Goal: Task Accomplishment & Management: Use online tool/utility

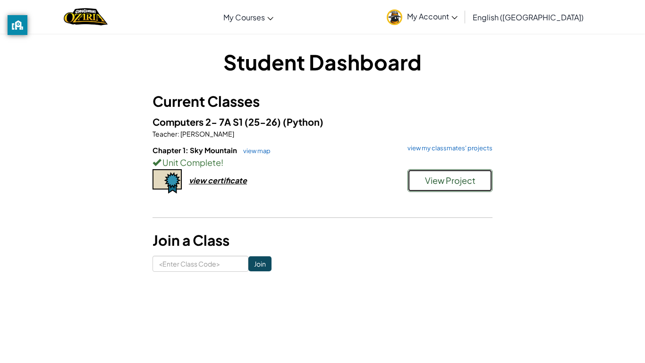
click at [413, 179] on button "View Project" at bounding box center [449, 180] width 85 height 23
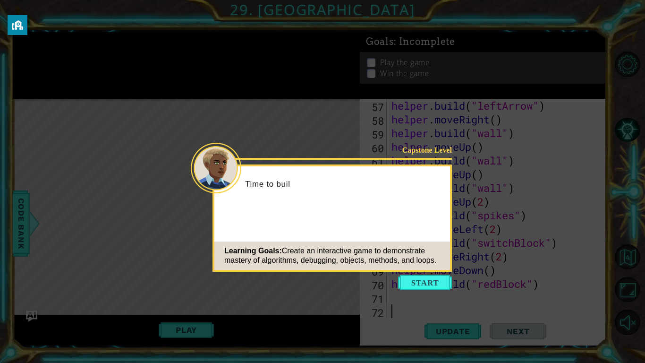
scroll to position [794, 0]
click at [418, 283] on button "Start" at bounding box center [425, 282] width 54 height 15
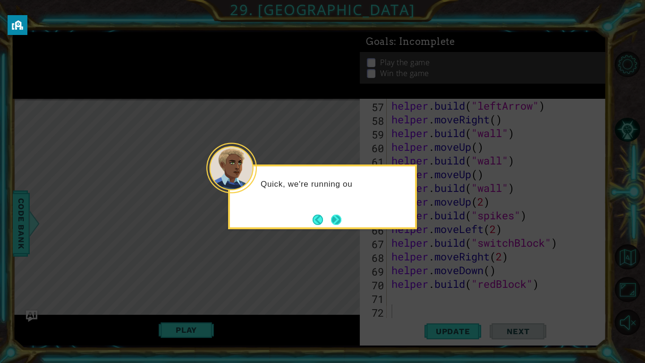
click at [333, 220] on button "Next" at bounding box center [336, 219] width 10 height 10
click at [334, 219] on button "Next" at bounding box center [336, 219] width 10 height 10
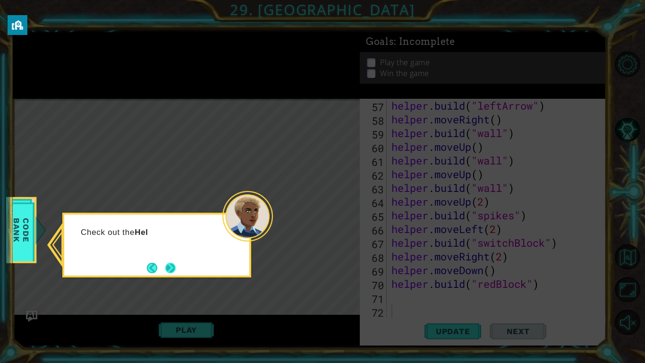
click at [168, 263] on button "Next" at bounding box center [170, 268] width 10 height 10
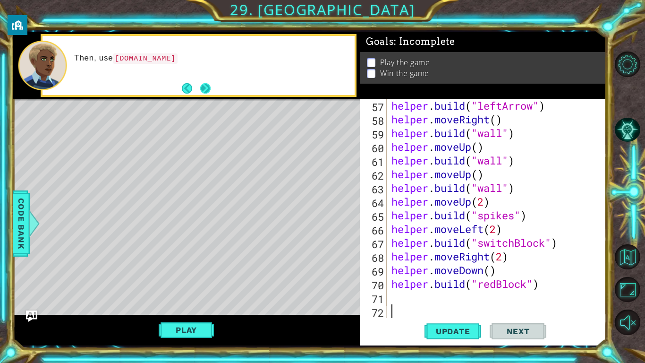
click at [201, 85] on button "Next" at bounding box center [205, 88] width 10 height 10
click at [203, 90] on button "Next" at bounding box center [205, 88] width 10 height 10
click at [181, 333] on button "Play" at bounding box center [186, 330] width 55 height 18
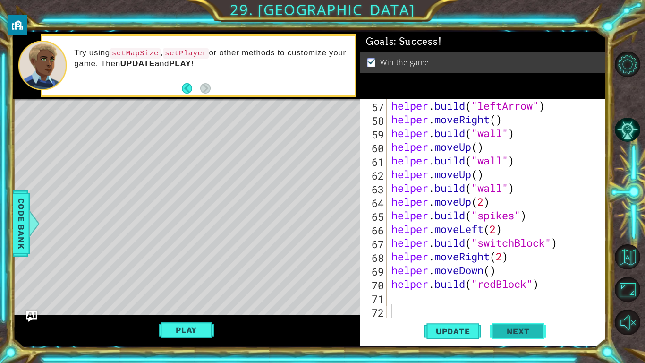
click at [536, 329] on span "Next" at bounding box center [518, 330] width 42 height 9
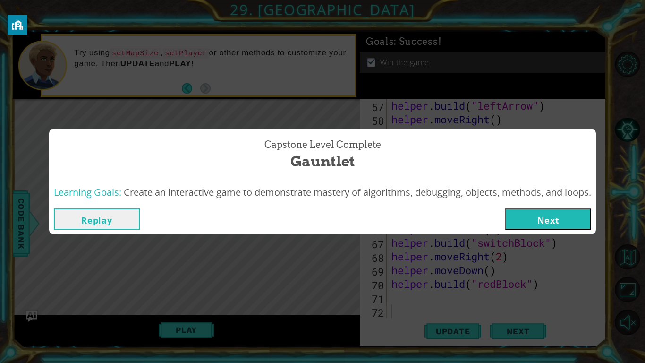
click at [549, 223] on button "Next" at bounding box center [548, 218] width 86 height 21
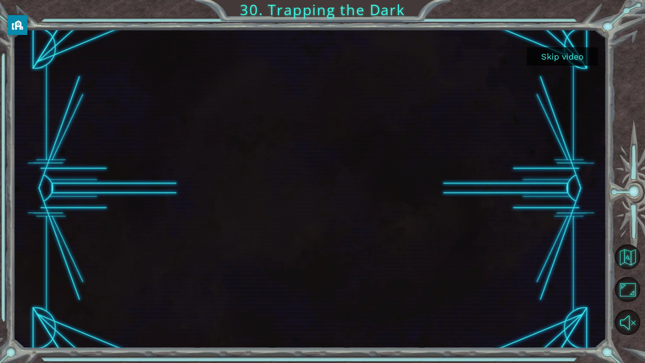
click at [556, 59] on button "Skip video" at bounding box center [562, 56] width 71 height 18
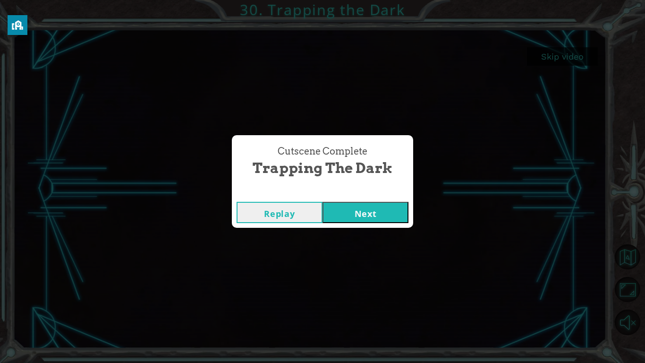
click at [361, 213] on button "Next" at bounding box center [365, 212] width 86 height 21
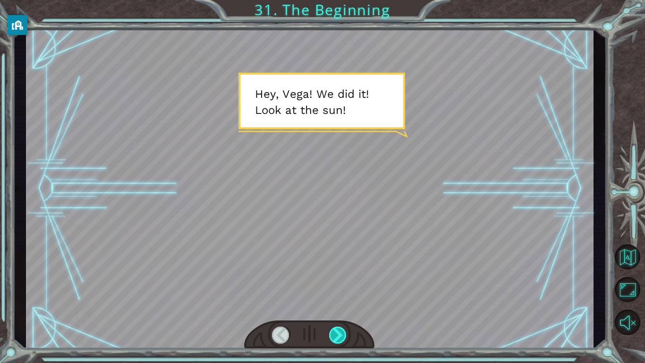
click at [343, 335] on div at bounding box center [338, 334] width 18 height 17
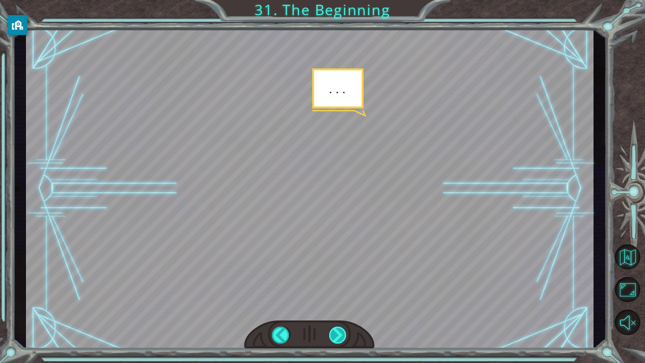
click at [342, 336] on div at bounding box center [338, 334] width 18 height 17
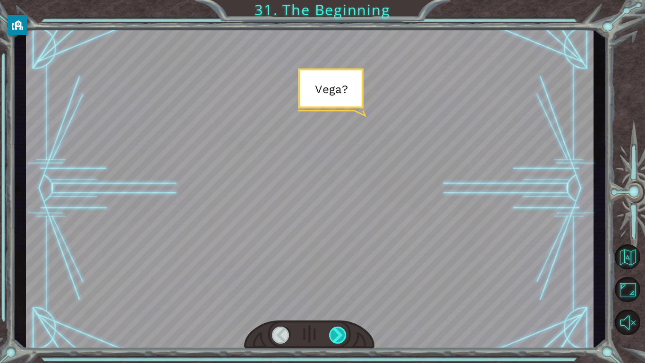
click at [342, 336] on div at bounding box center [338, 334] width 18 height 17
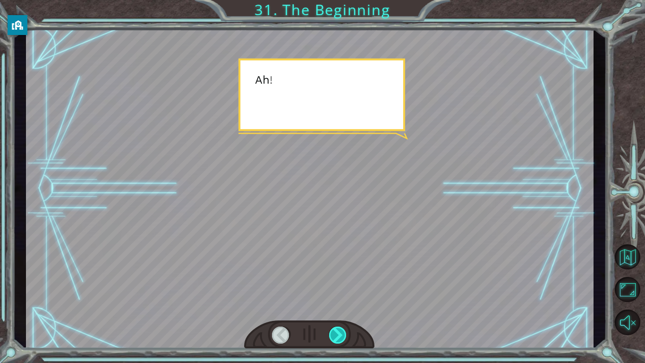
click at [342, 336] on div at bounding box center [338, 334] width 18 height 17
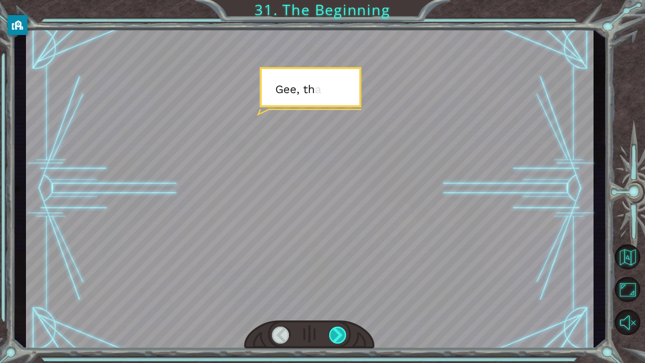
click at [342, 336] on div at bounding box center [338, 334] width 18 height 17
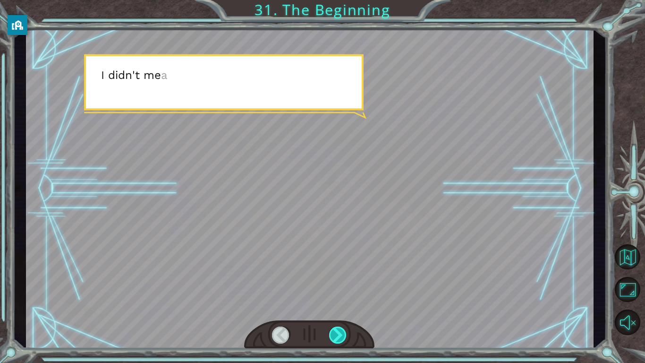
click at [342, 335] on div at bounding box center [338, 334] width 18 height 17
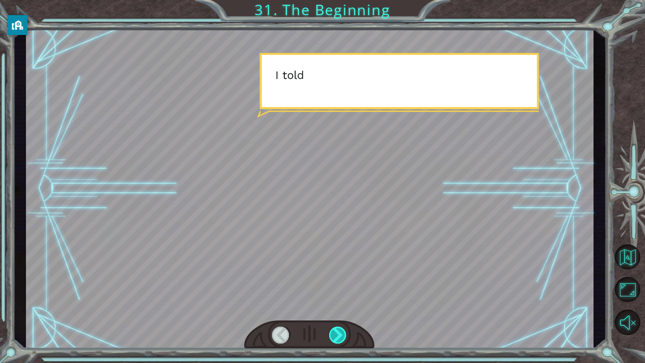
click at [342, 335] on div at bounding box center [338, 334] width 18 height 17
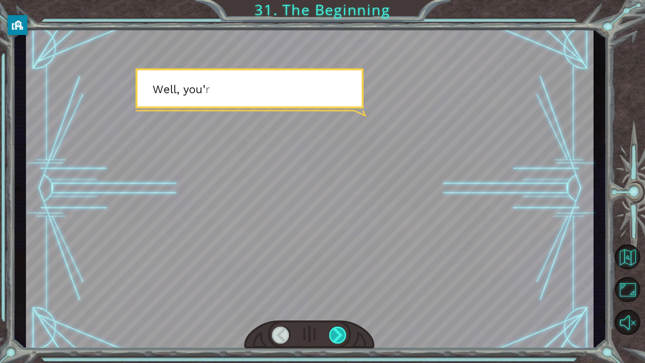
click at [342, 335] on div at bounding box center [338, 334] width 18 height 17
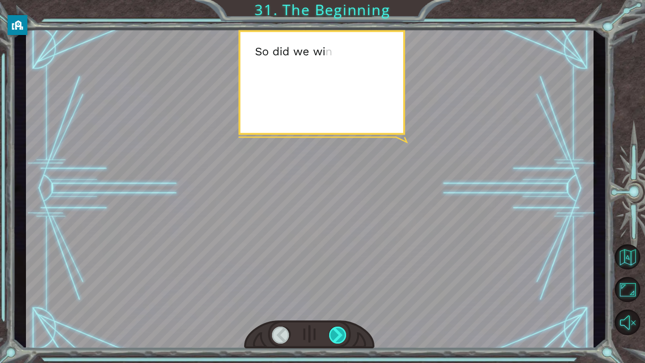
click at [341, 336] on div at bounding box center [338, 334] width 18 height 17
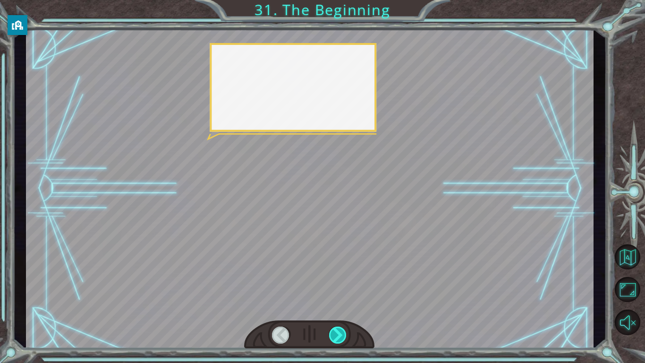
click at [341, 336] on div at bounding box center [338, 334] width 18 height 17
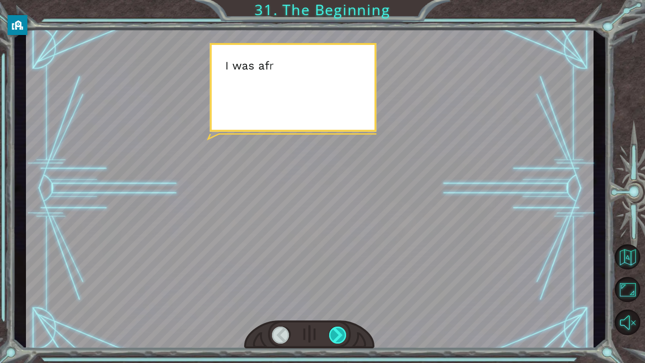
click at [341, 336] on div at bounding box center [338, 334] width 18 height 17
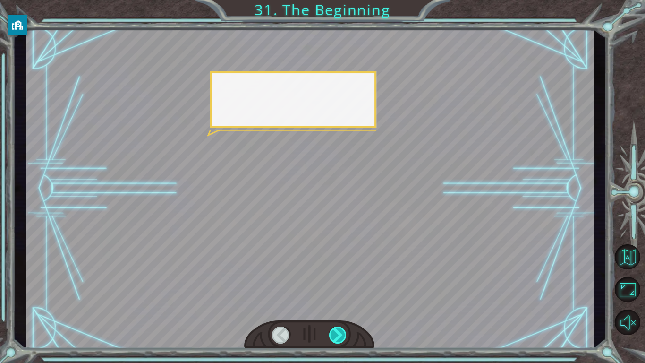
click at [341, 336] on div at bounding box center [338, 334] width 18 height 17
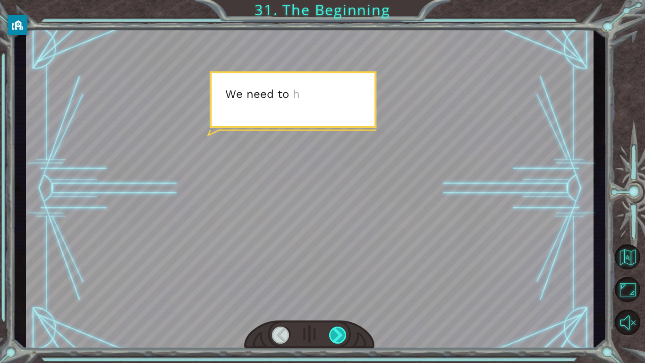
click at [341, 336] on div at bounding box center [338, 334] width 18 height 17
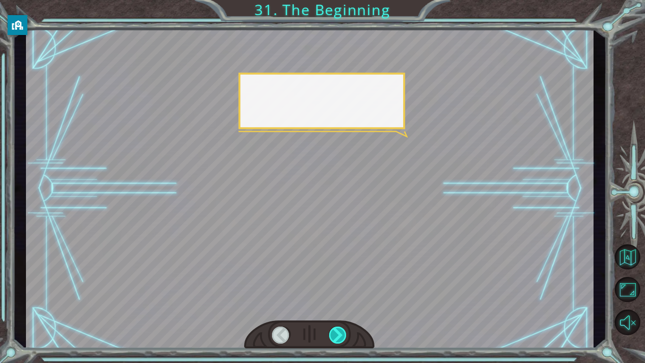
click at [341, 336] on div at bounding box center [338, 334] width 18 height 17
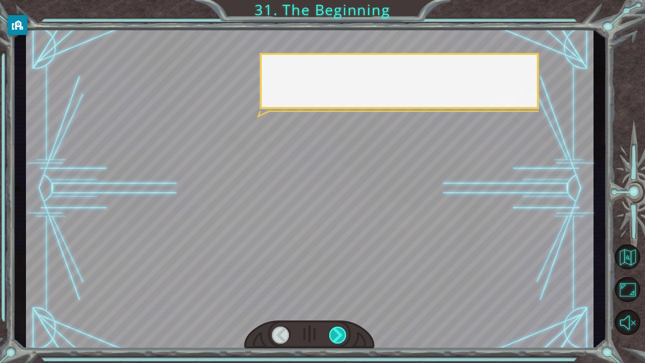
click at [341, 336] on div at bounding box center [338, 334] width 18 height 17
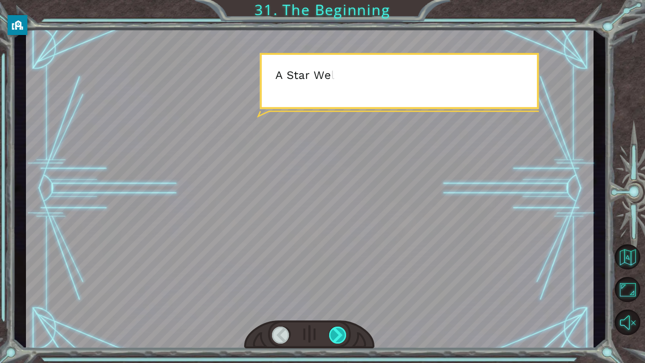
click at [341, 336] on div at bounding box center [338, 334] width 18 height 17
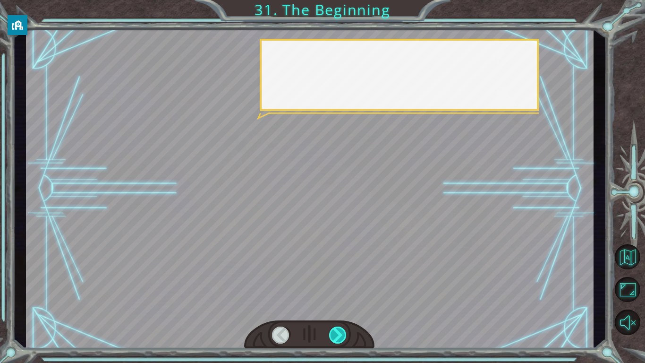
click at [341, 336] on div at bounding box center [338, 334] width 18 height 17
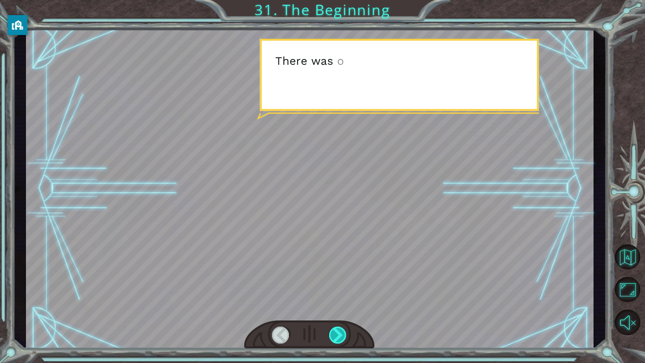
click at [341, 336] on div at bounding box center [338, 334] width 18 height 17
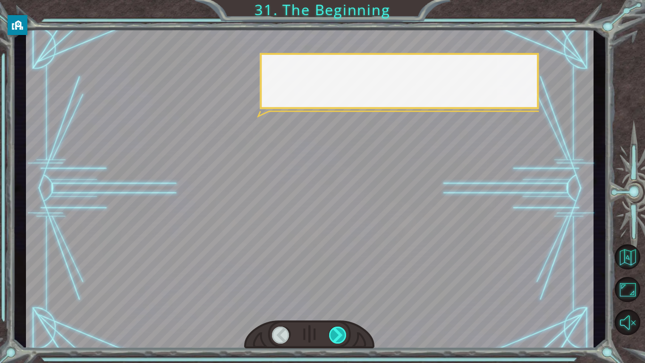
click at [341, 336] on div at bounding box center [338, 334] width 18 height 17
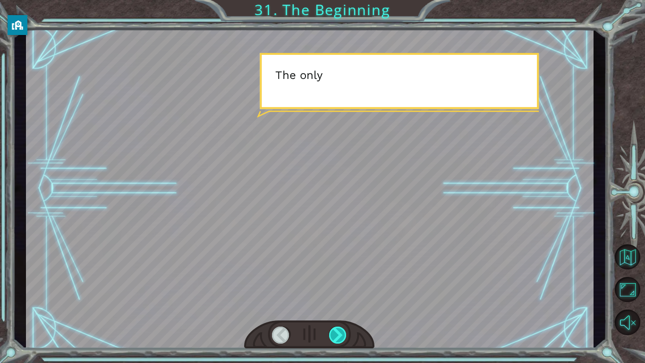
click at [341, 336] on div at bounding box center [338, 334] width 18 height 17
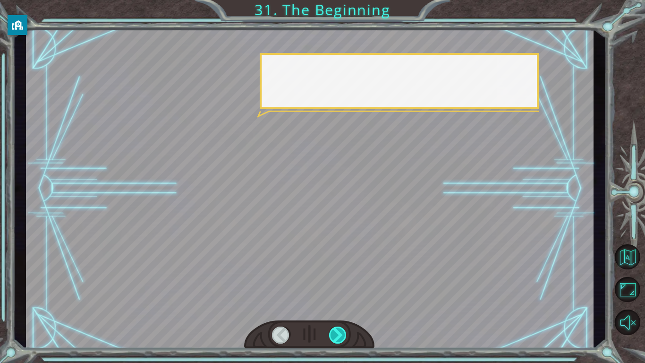
click at [341, 336] on div at bounding box center [338, 334] width 18 height 17
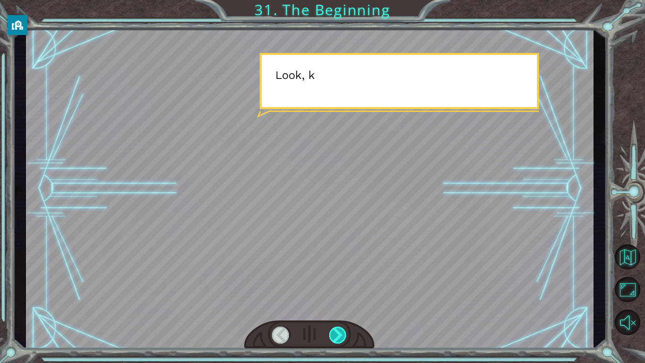
click at [341, 336] on div at bounding box center [338, 334] width 18 height 17
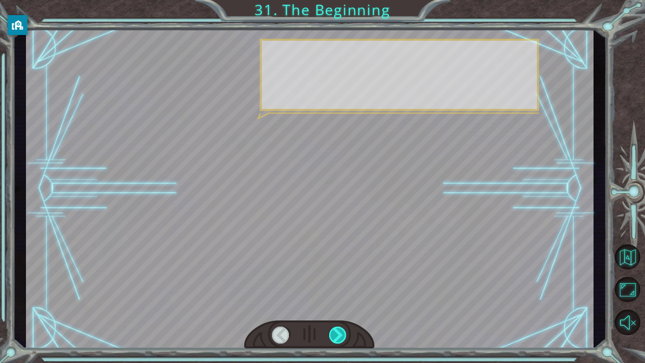
click at [341, 336] on div at bounding box center [338, 334] width 18 height 17
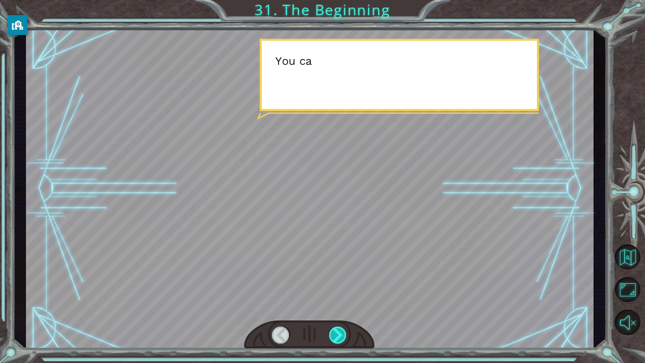
click at [341, 336] on div at bounding box center [338, 334] width 18 height 17
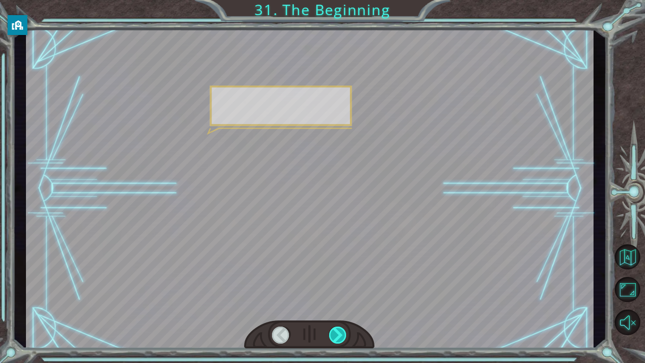
click at [341, 336] on div at bounding box center [338, 334] width 18 height 17
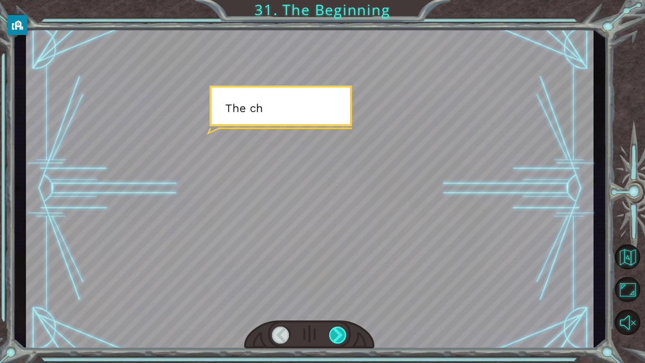
click at [341, 336] on div at bounding box center [338, 334] width 18 height 17
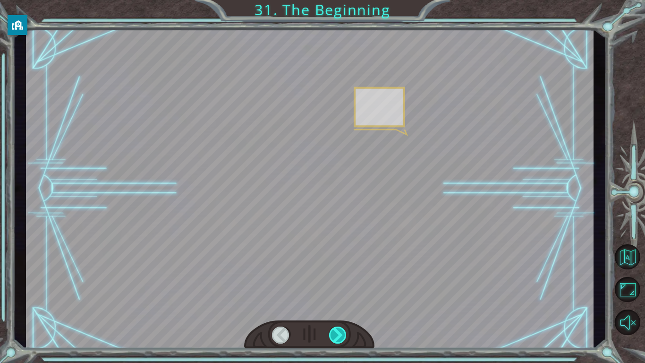
click at [341, 336] on div at bounding box center [338, 334] width 18 height 17
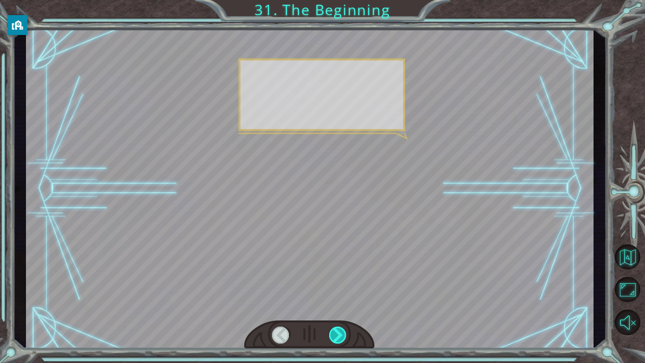
click at [341, 336] on div at bounding box center [338, 334] width 18 height 17
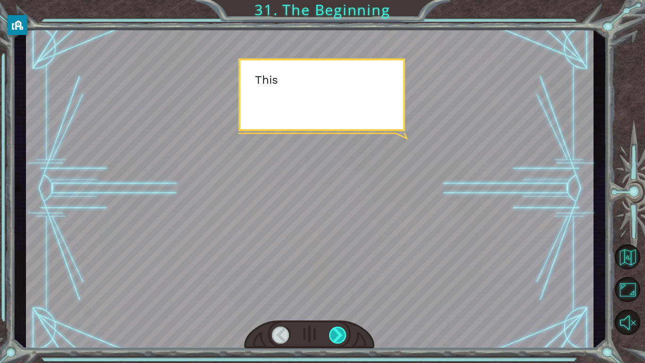
click at [341, 336] on div at bounding box center [338, 334] width 18 height 17
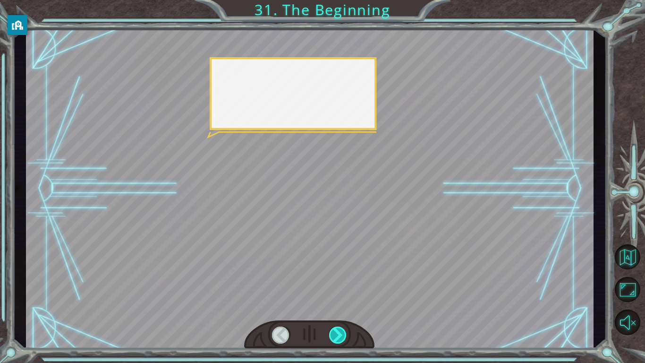
click at [341, 336] on div at bounding box center [338, 334] width 18 height 17
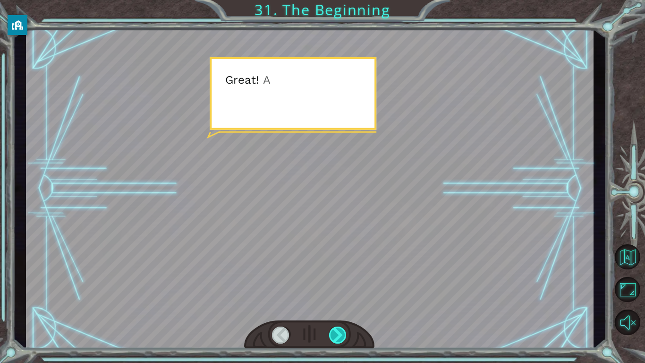
click at [341, 336] on div at bounding box center [338, 334] width 18 height 17
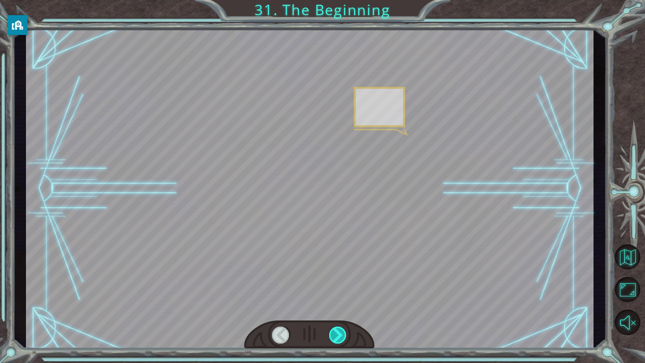
click at [341, 336] on div at bounding box center [338, 334] width 18 height 17
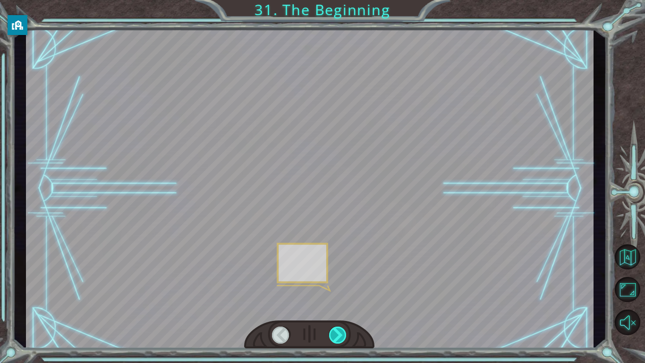
click at [341, 336] on div at bounding box center [338, 334] width 18 height 17
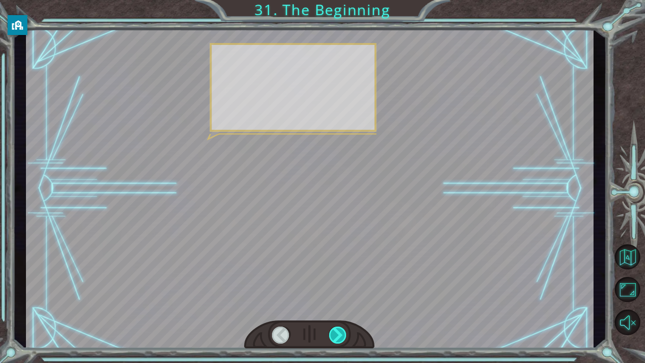
click at [341, 336] on div at bounding box center [338, 334] width 18 height 17
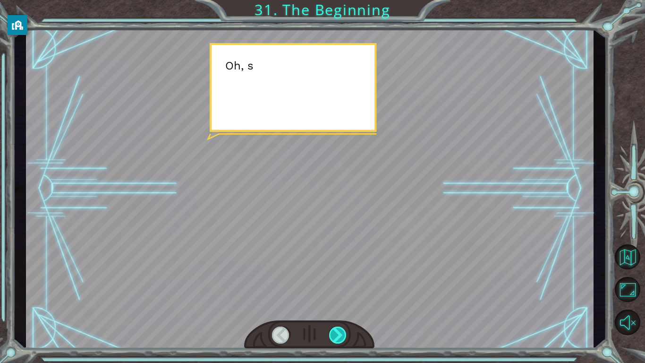
click at [341, 336] on div at bounding box center [338, 334] width 18 height 17
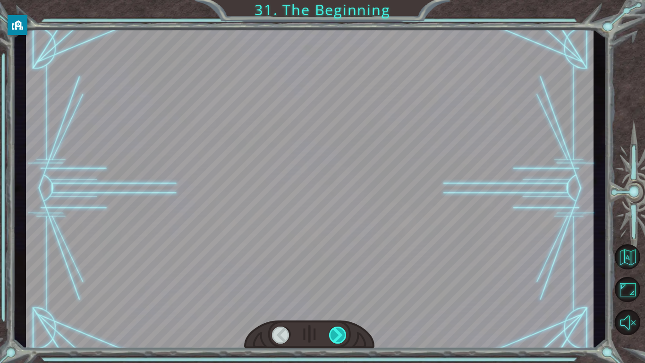
click at [341, 336] on div at bounding box center [338, 334] width 18 height 17
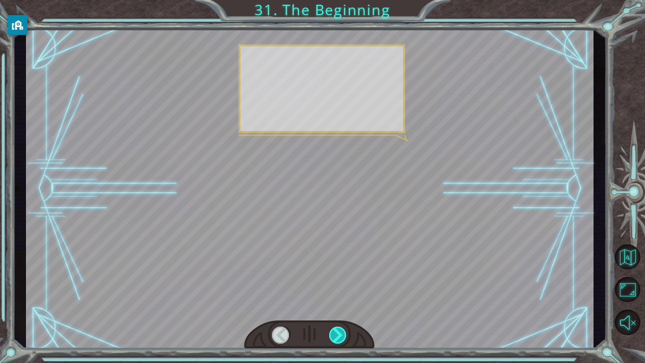
click at [341, 336] on div at bounding box center [338, 334] width 18 height 17
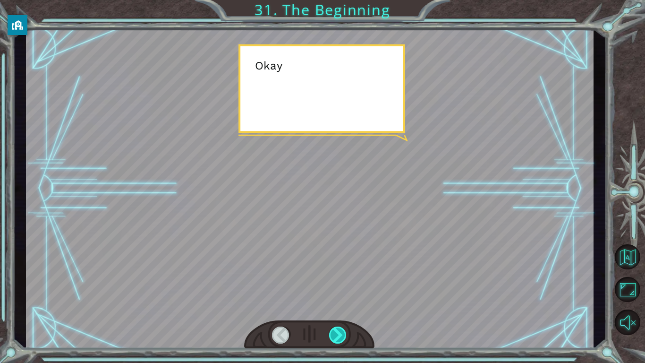
click at [341, 336] on div at bounding box center [338, 334] width 18 height 17
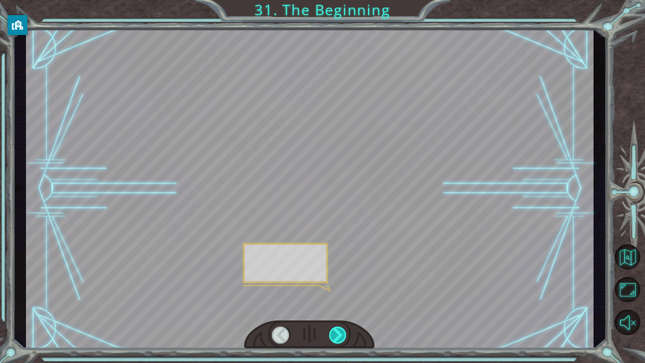
click at [341, 336] on div at bounding box center [338, 334] width 18 height 17
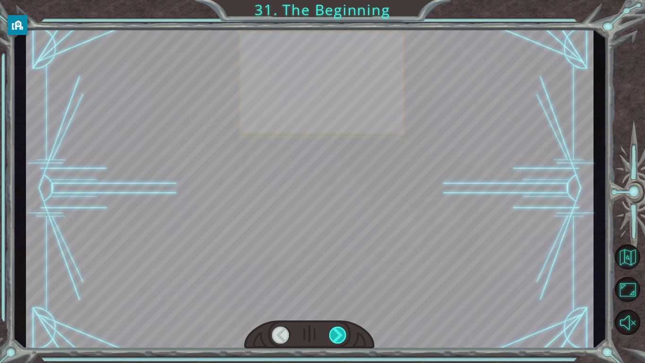
click at [341, 336] on div at bounding box center [338, 334] width 18 height 17
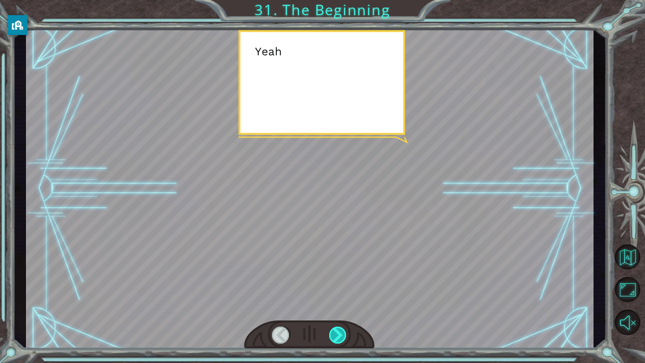
click at [341, 336] on div at bounding box center [338, 334] width 18 height 17
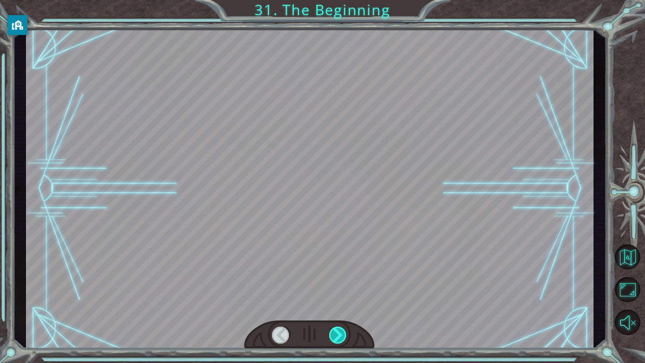
click at [341, 336] on div at bounding box center [338, 334] width 18 height 17
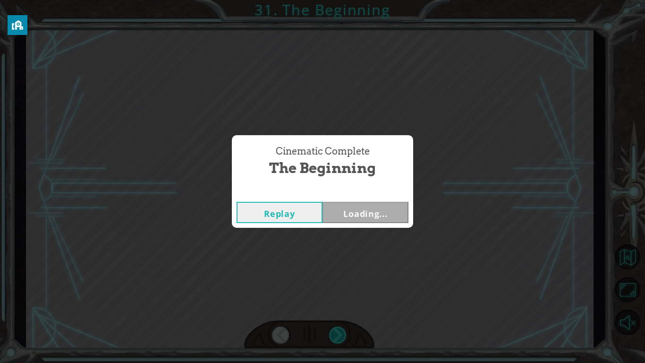
click at [341, 336] on div "Cinematic Complete The Beginning Replay Loading..." at bounding box center [322, 181] width 645 height 363
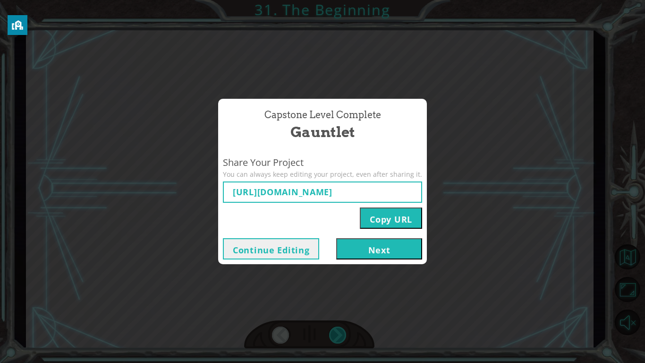
type input "[URL][DOMAIN_NAME]"
click at [396, 289] on div "Capstone Level Complete Gauntlet Share Your Project You can always keep editing…" at bounding box center [322, 181] width 645 height 363
click at [377, 250] on button "Next" at bounding box center [379, 248] width 86 height 21
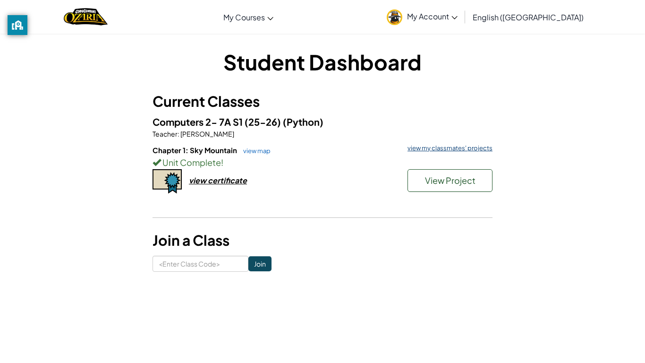
click at [463, 149] on link "view my classmates' projects" at bounding box center [448, 148] width 90 height 6
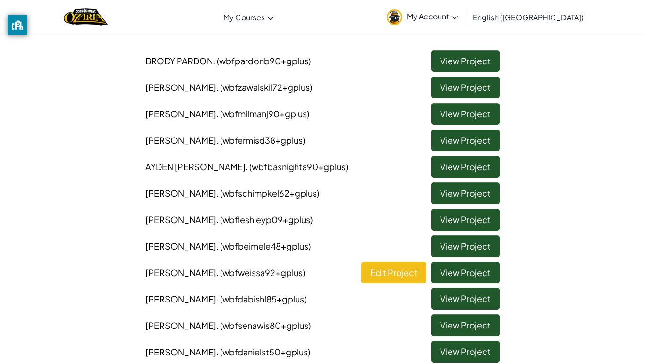
scroll to position [84, 0]
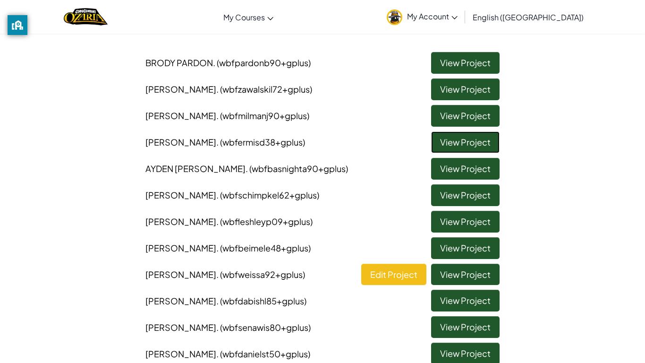
click at [451, 145] on link "View Project" at bounding box center [465, 142] width 68 height 22
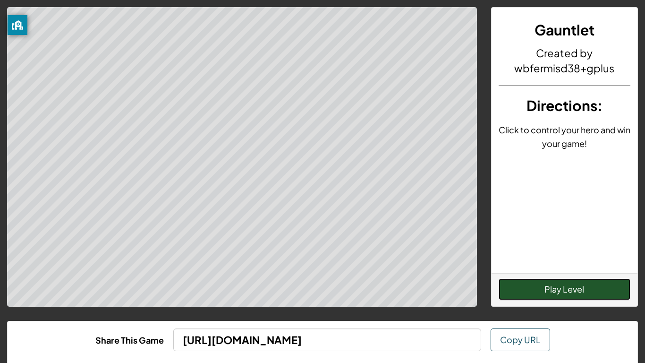
click at [562, 293] on button "Play Level" at bounding box center [565, 289] width 132 height 22
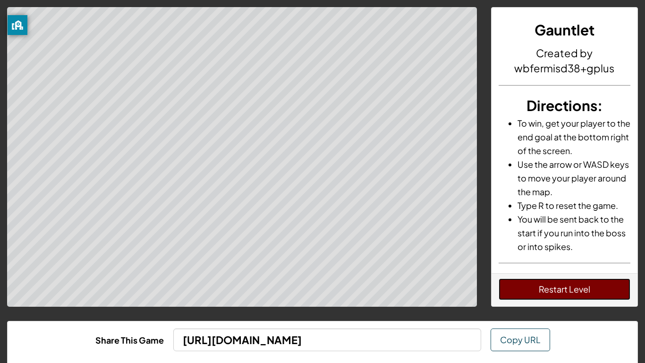
click at [587, 286] on button "Restart Level" at bounding box center [565, 289] width 132 height 22
click at [530, 296] on button "Restart Level" at bounding box center [565, 289] width 132 height 22
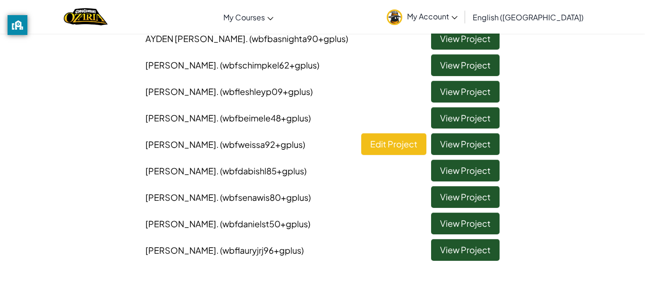
scroll to position [241, 0]
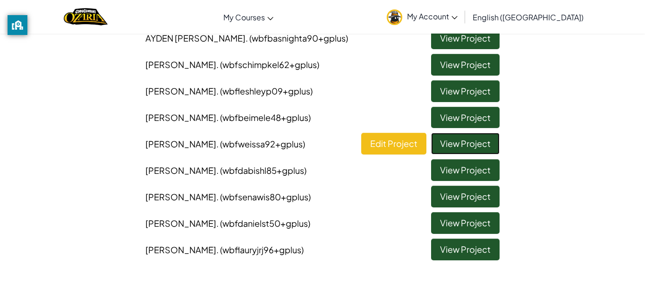
click at [441, 144] on link "View Project" at bounding box center [465, 144] width 68 height 22
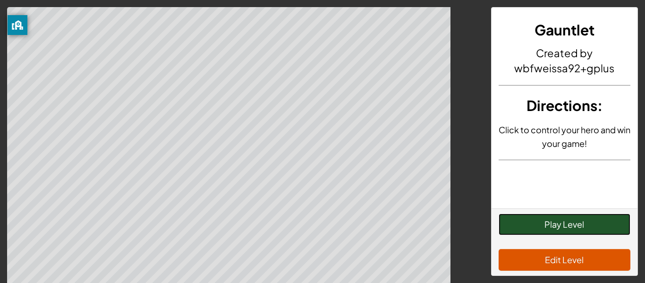
click at [578, 229] on button "Play Level" at bounding box center [565, 224] width 132 height 22
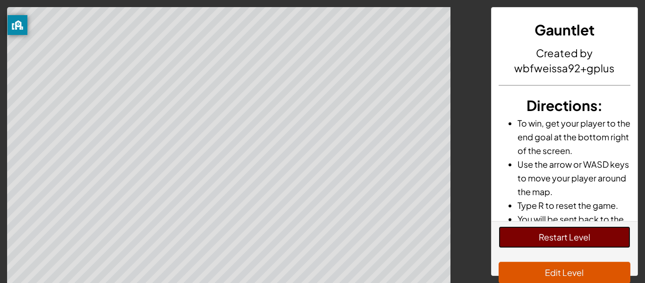
click at [578, 229] on button "Restart Level" at bounding box center [565, 237] width 132 height 22
click at [605, 242] on button "Restart Level" at bounding box center [565, 237] width 132 height 22
click at [584, 232] on button "Restart Level" at bounding box center [565, 237] width 132 height 22
click at [548, 234] on button "Restart Level" at bounding box center [565, 237] width 132 height 22
click at [551, 234] on button "Restart Level" at bounding box center [565, 237] width 132 height 22
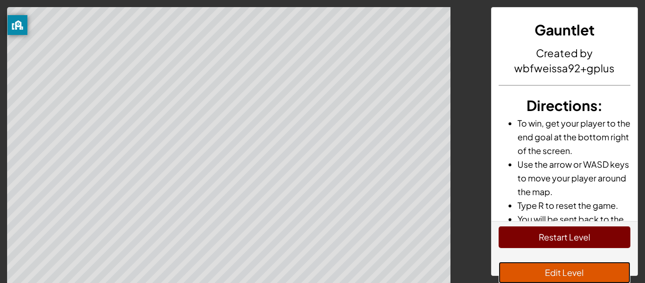
click at [560, 272] on button "Edit Level" at bounding box center [565, 273] width 132 height 22
